Goal: Task Accomplishment & Management: Complete application form

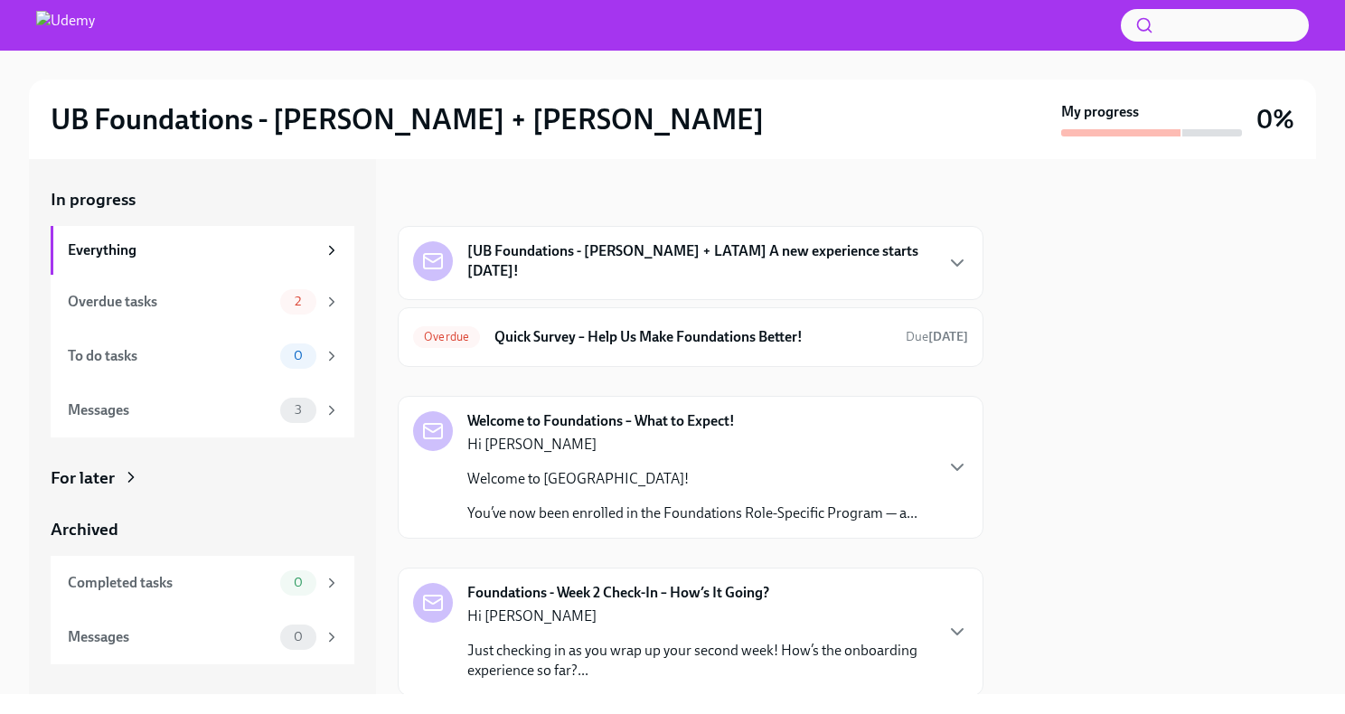
click at [631, 263] on div "[UB Foundations - [PERSON_NAME] + LATAM] A new experience starts [DATE]!" at bounding box center [699, 262] width 464 height 43
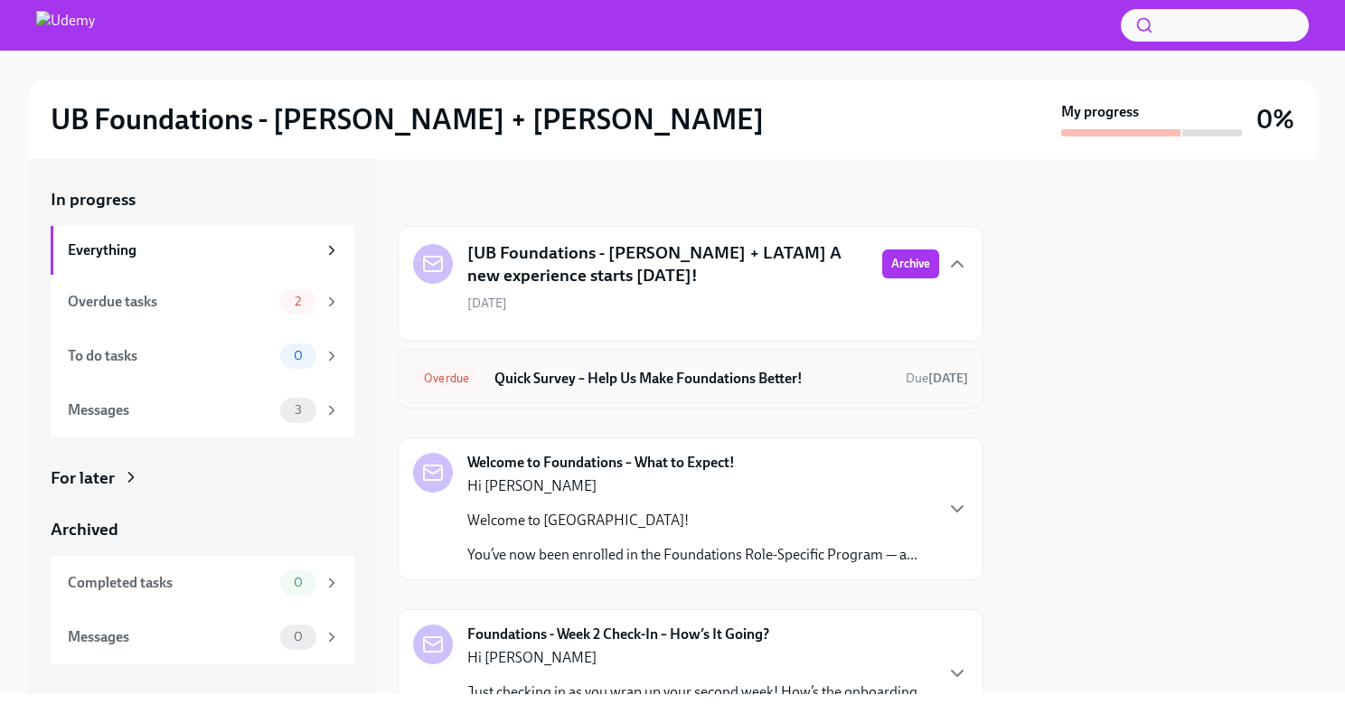
click at [568, 378] on h6 "Quick Survey – Help Us Make Foundations Better!" at bounding box center [692, 379] width 397 height 20
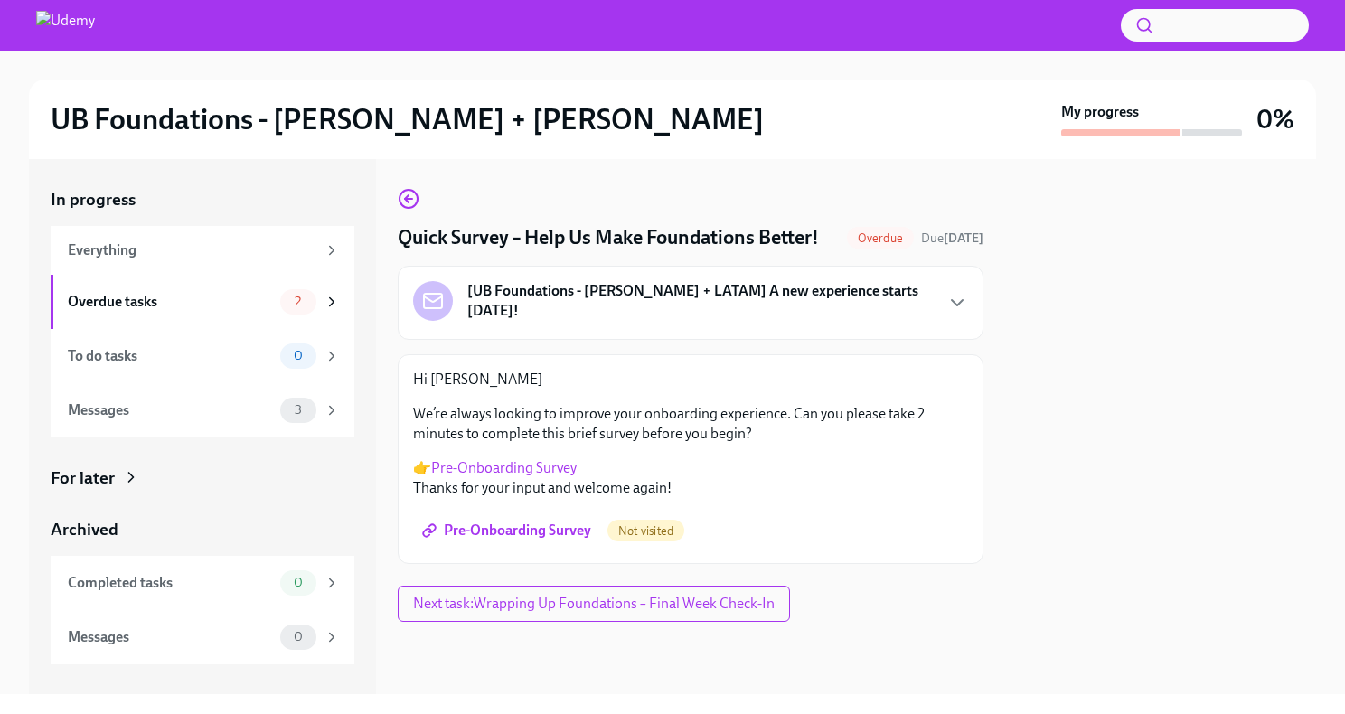
click at [522, 463] on link "Pre-Onboarding Survey" at bounding box center [503, 467] width 145 height 17
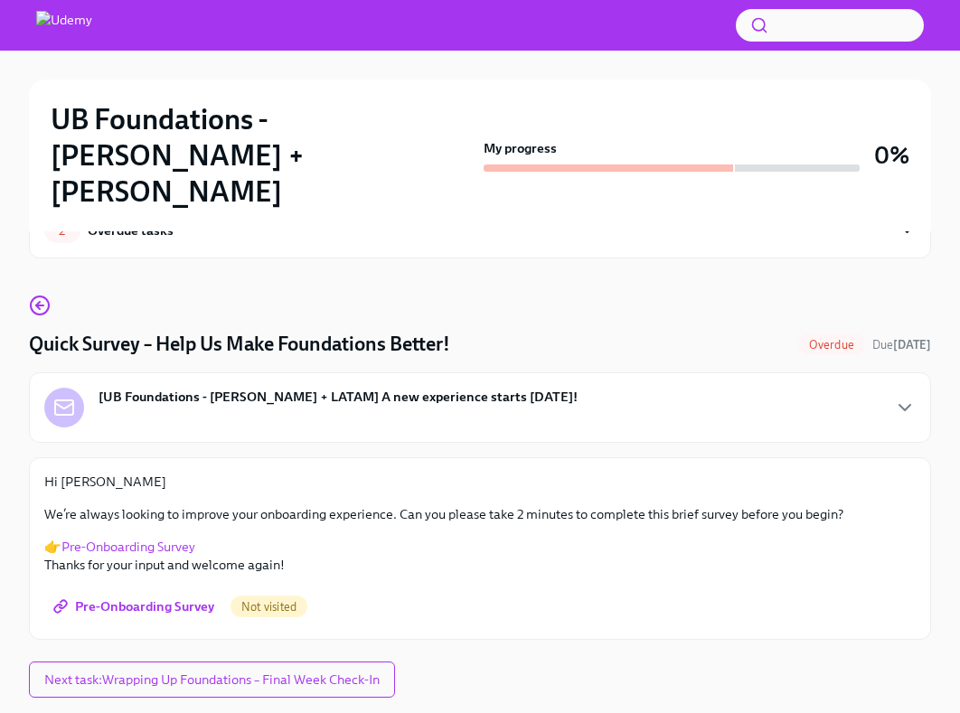
scroll to position [71, 0]
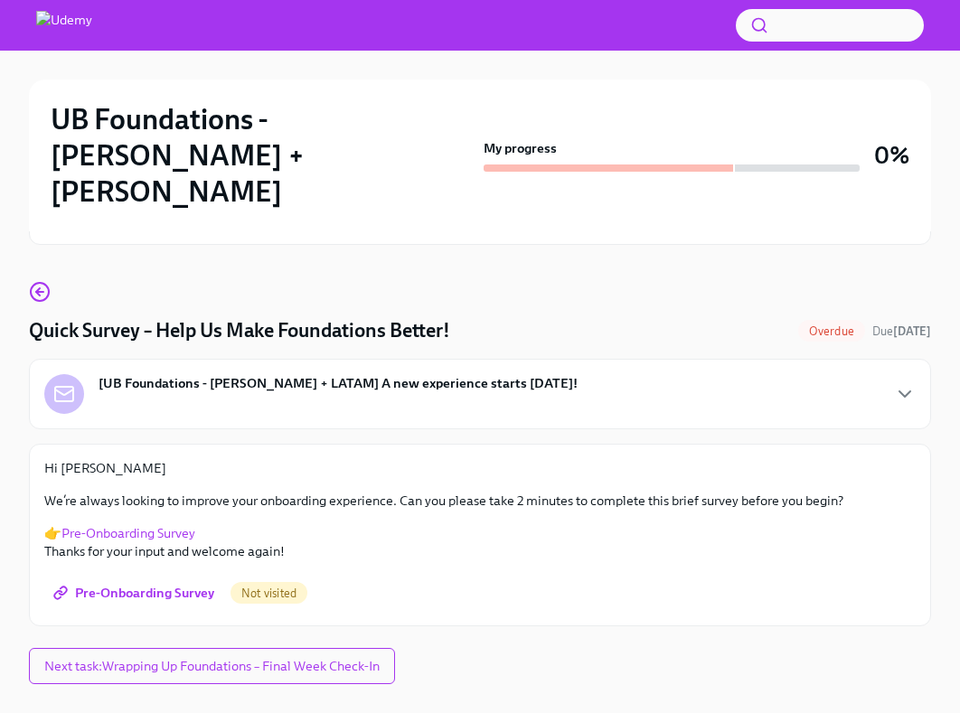
click at [147, 584] on span "Pre-Onboarding Survey" at bounding box center [135, 593] width 157 height 18
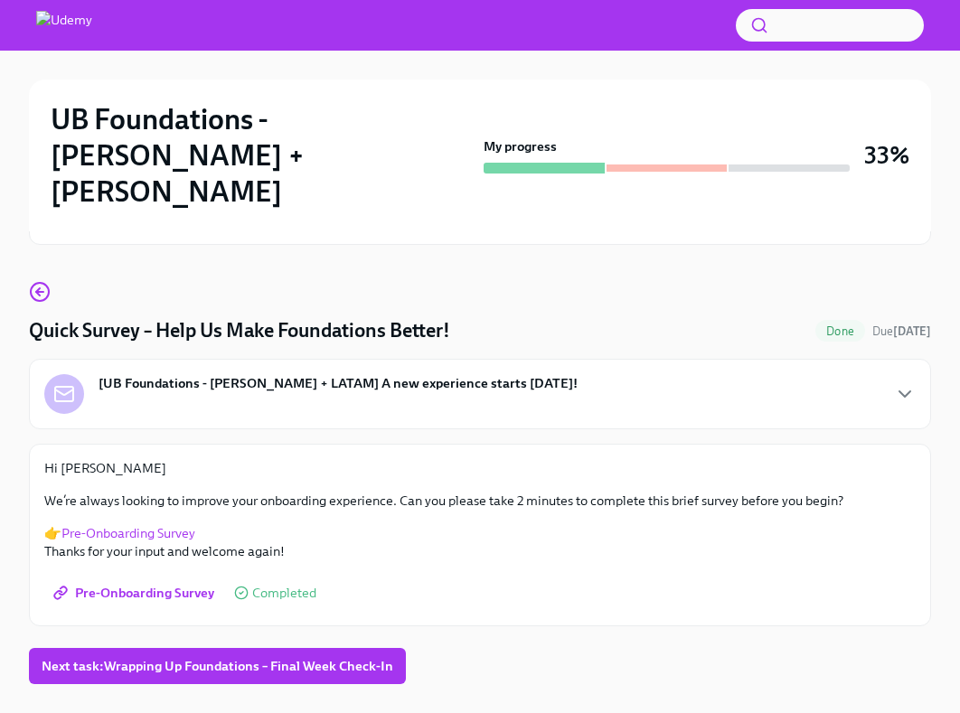
scroll to position [70, 0]
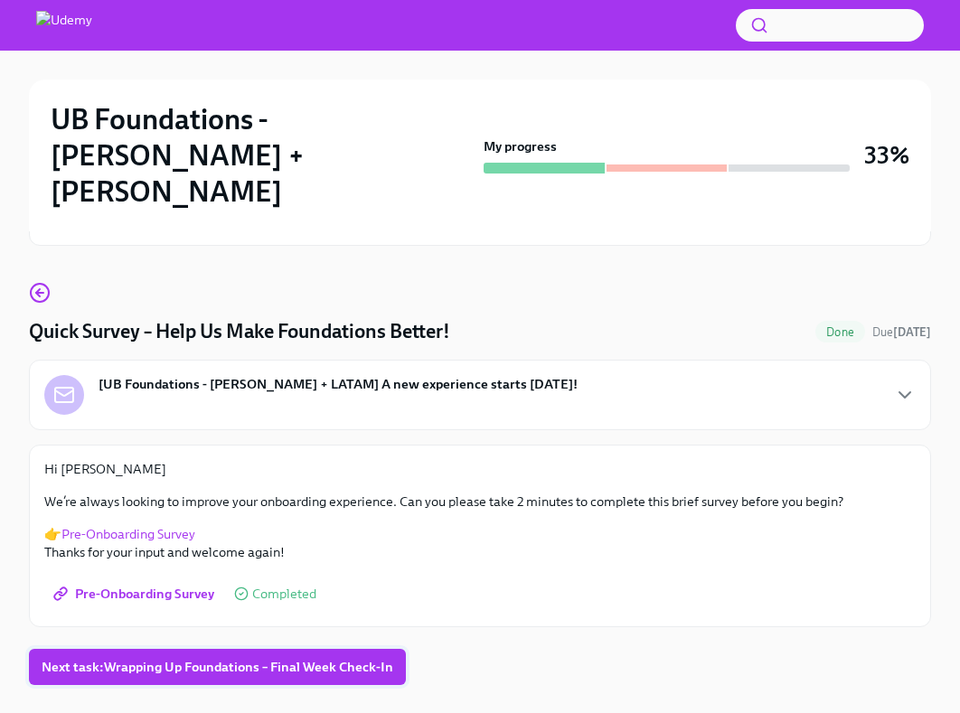
click at [312, 649] on button "Next task : Wrapping Up Foundations – Final Week Check-In" at bounding box center [217, 667] width 377 height 36
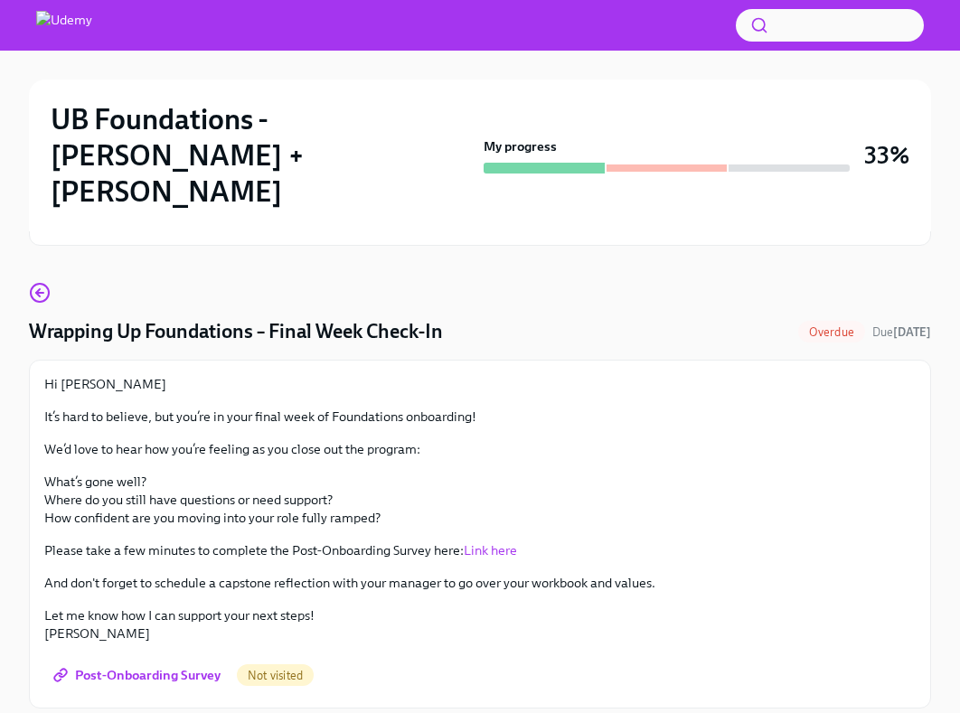
click at [186, 666] on span "Post-Onboarding Survey" at bounding box center [139, 675] width 164 height 18
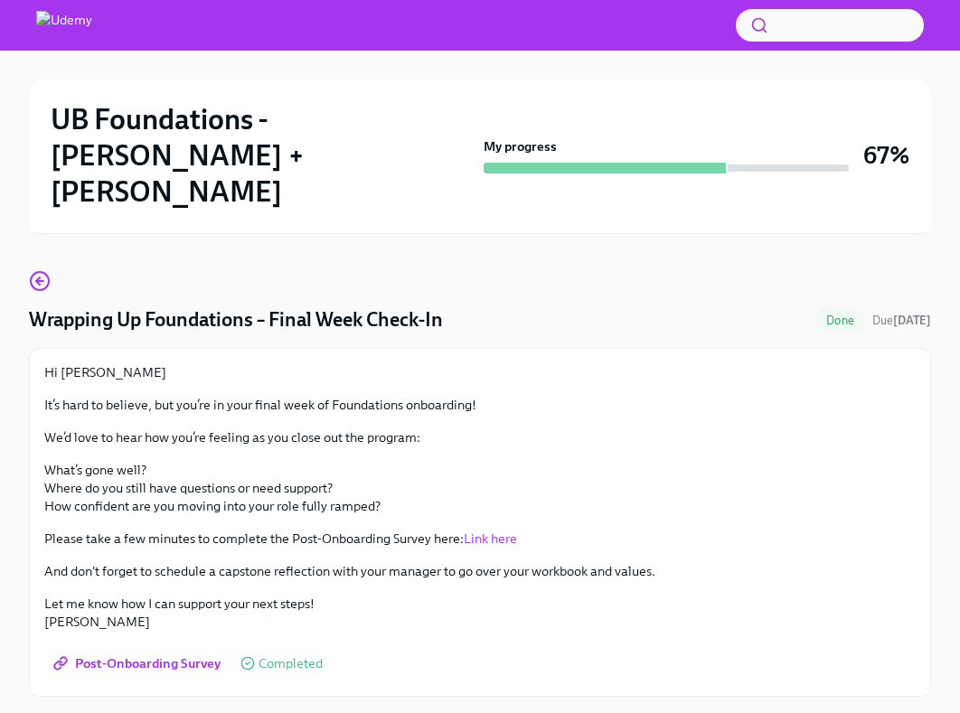
scroll to position [95, 0]
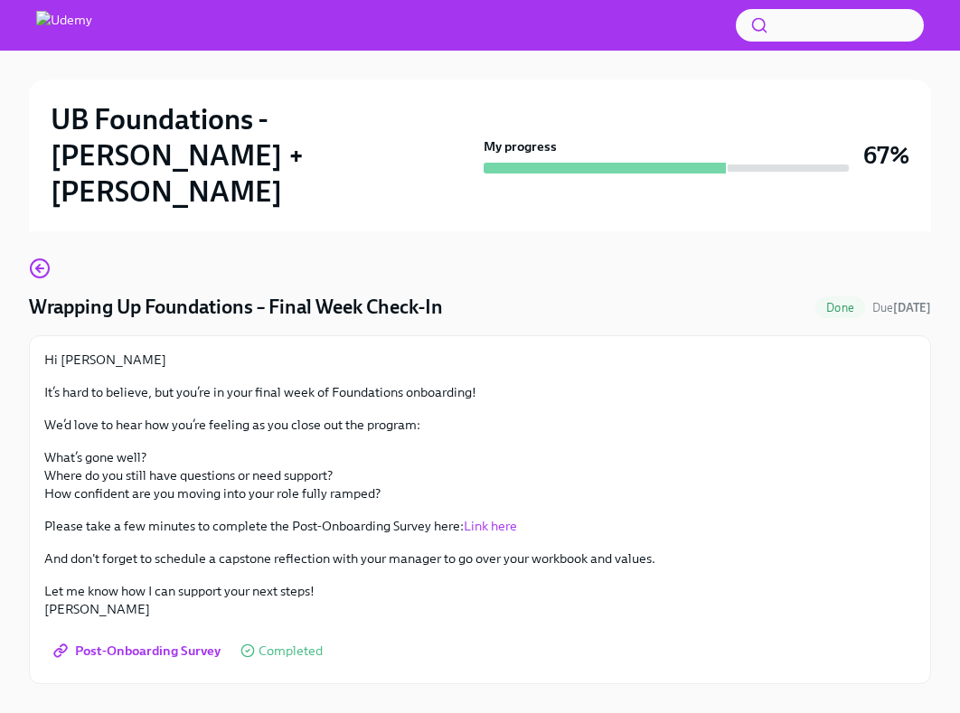
click at [846, 301] on span "Done" at bounding box center [840, 308] width 50 height 14
click at [42, 258] on icon "button" at bounding box center [40, 269] width 22 height 22
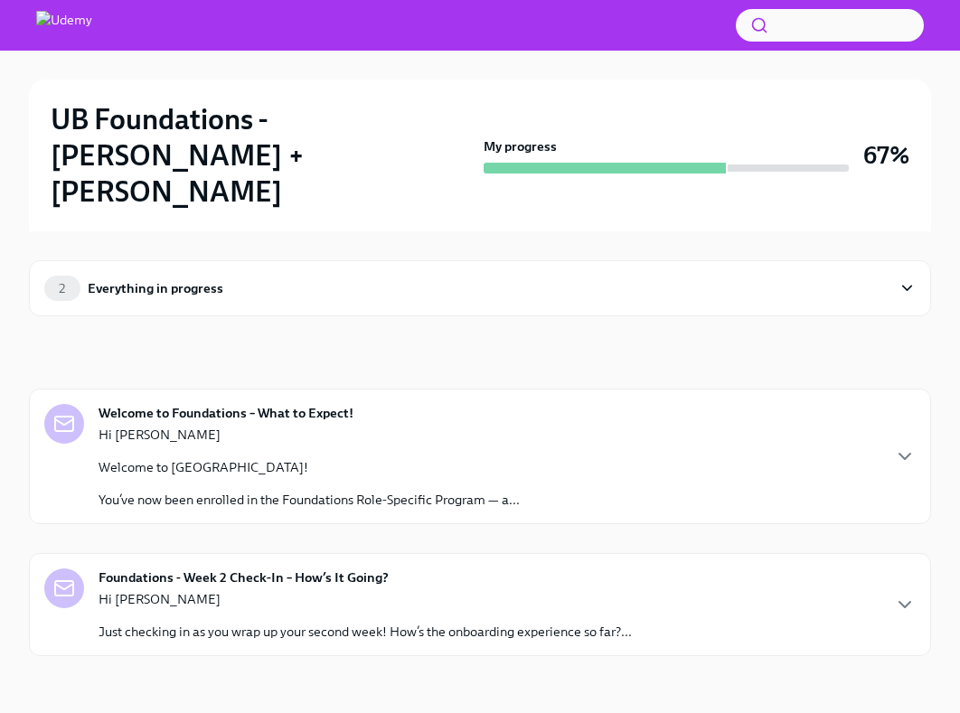
click at [321, 276] on div "2 Everything in progress" at bounding box center [467, 288] width 847 height 25
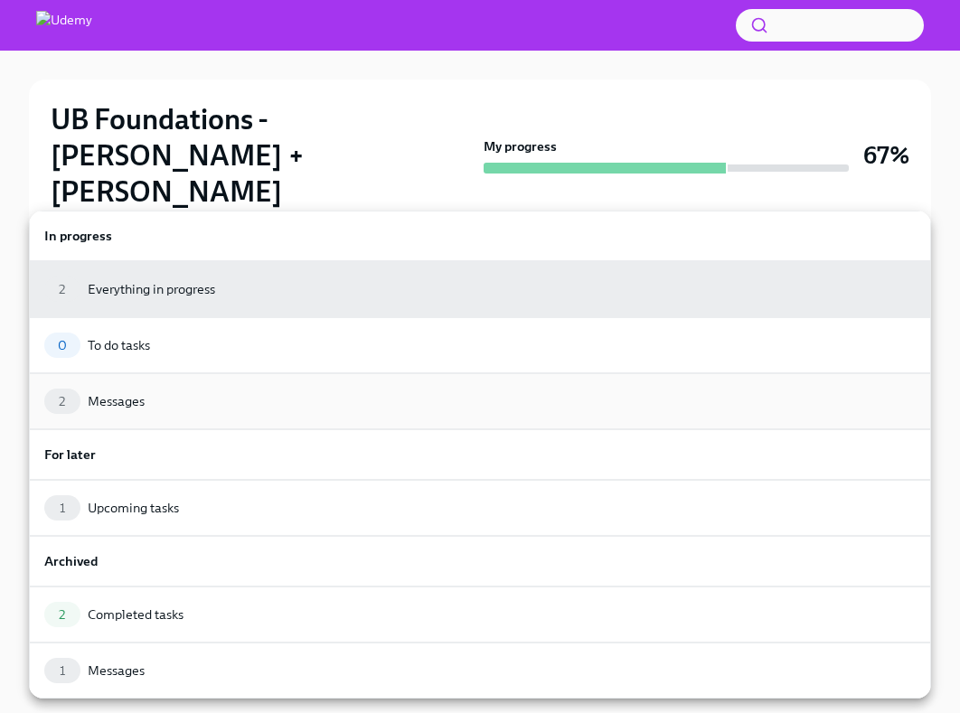
click at [125, 402] on div "Messages" at bounding box center [116, 401] width 57 height 18
